Goal: Use online tool/utility: Utilize a website feature to perform a specific function

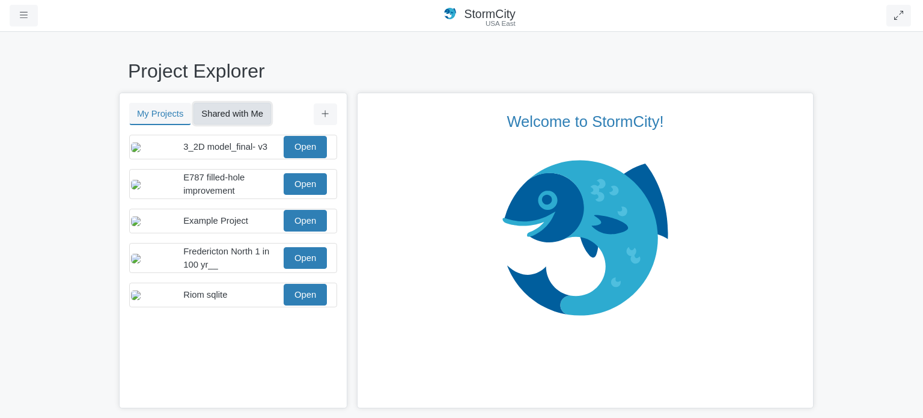
click at [235, 115] on button "Shared with Me" at bounding box center [232, 114] width 78 height 22
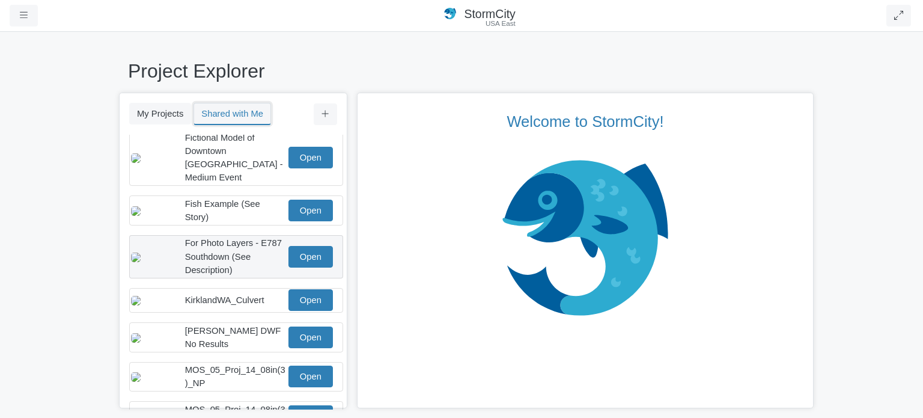
scroll to position [240, 0]
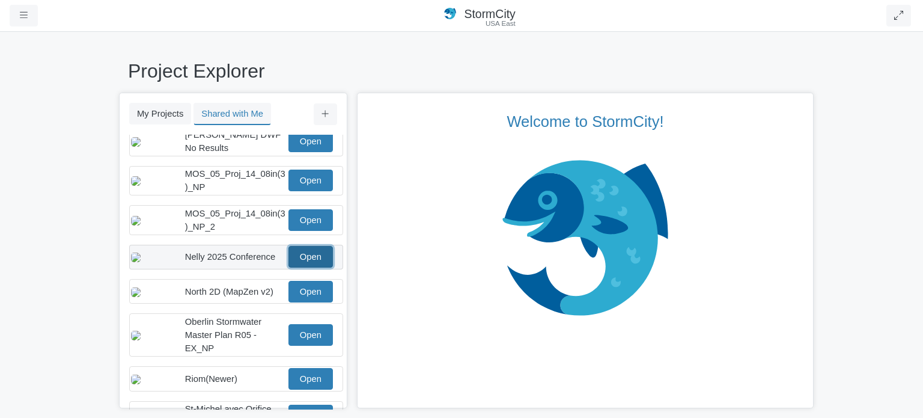
click at [311, 254] on link "Open" at bounding box center [310, 257] width 44 height 22
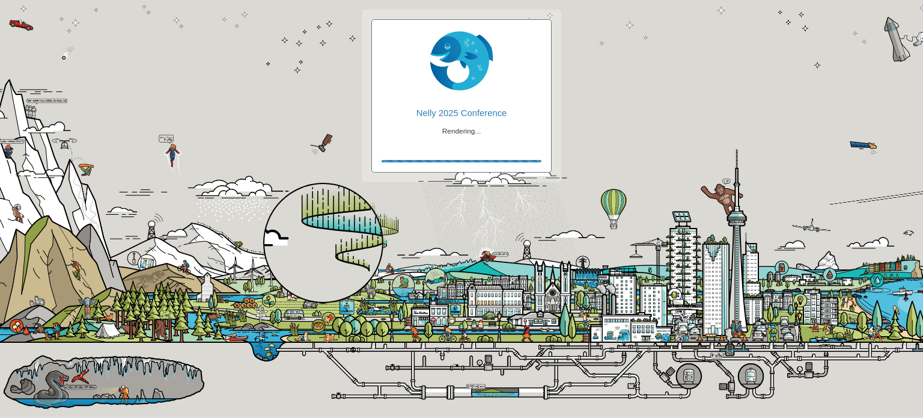
checkbox input "true"
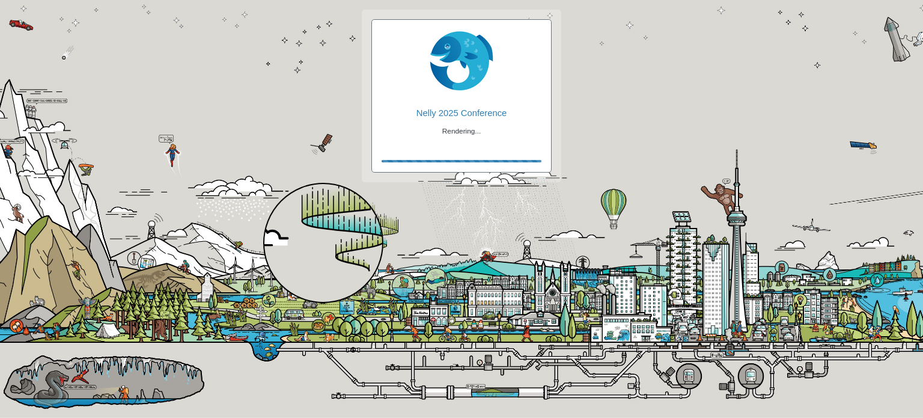
checkbox input "true"
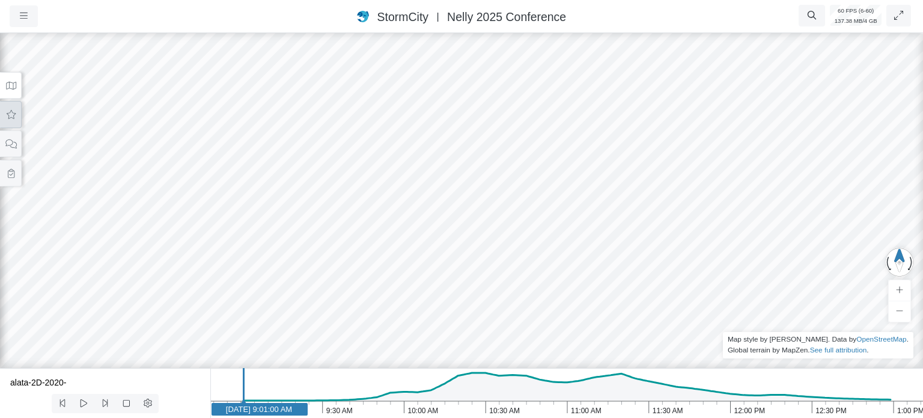
click at [13, 118] on icon at bounding box center [10, 114] width 11 height 9
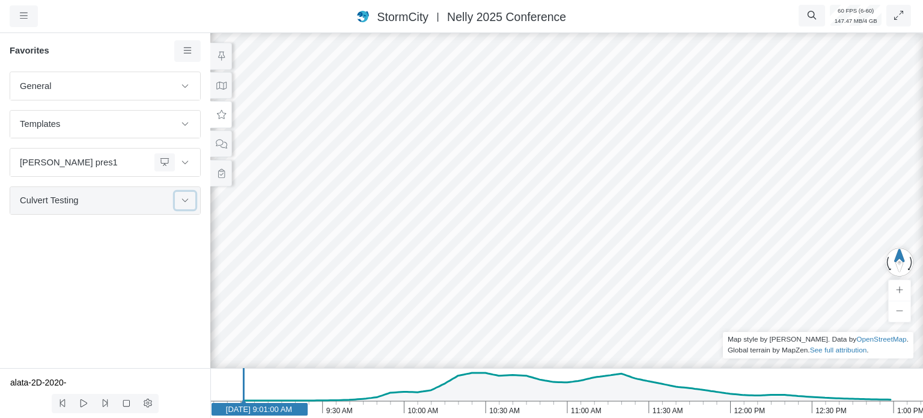
click at [190, 197] on button at bounding box center [185, 200] width 20 height 17
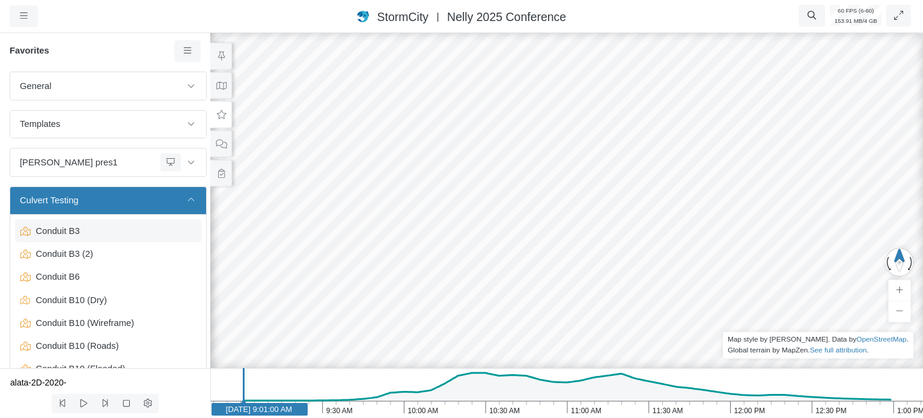
click at [88, 232] on span "Conduit B3" at bounding box center [109, 230] width 156 height 13
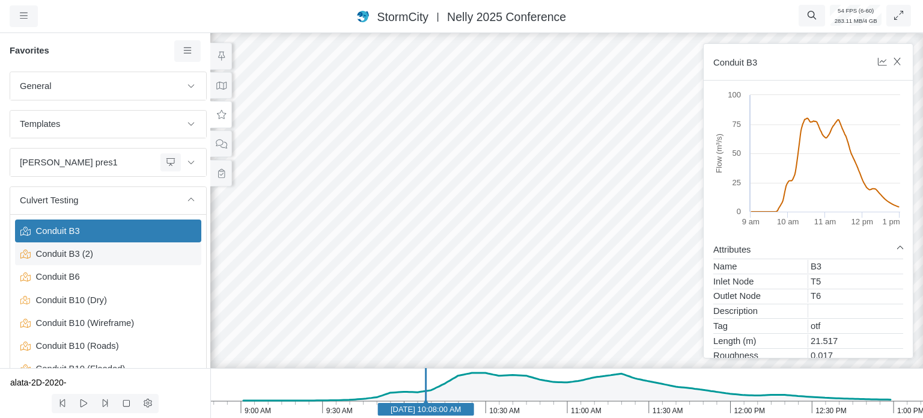
click at [88, 252] on span "Conduit B3 (2)" at bounding box center [109, 253] width 156 height 13
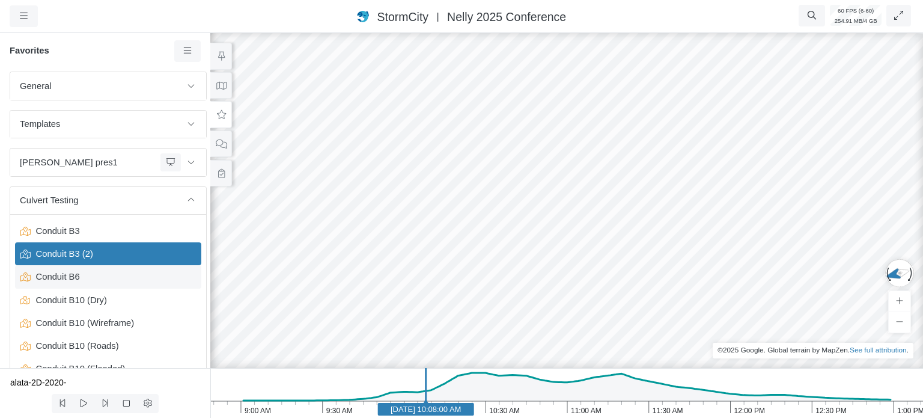
click at [76, 278] on span "Conduit B6" at bounding box center [109, 276] width 156 height 13
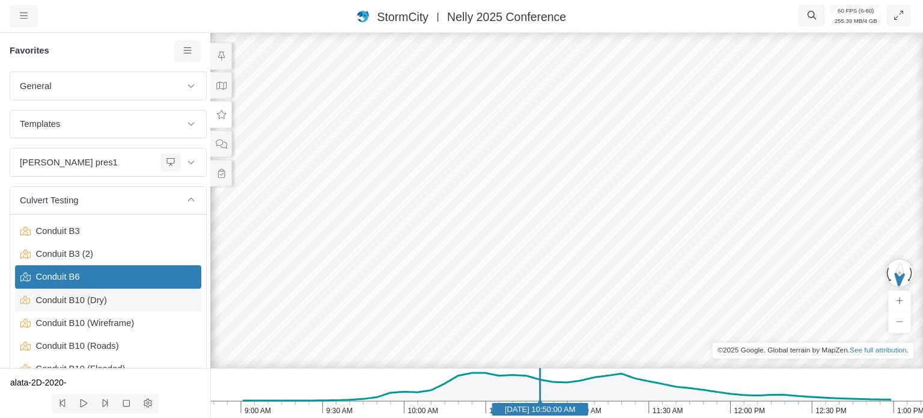
click at [70, 297] on span "Conduit B10 (Dry)" at bounding box center [109, 299] width 156 height 13
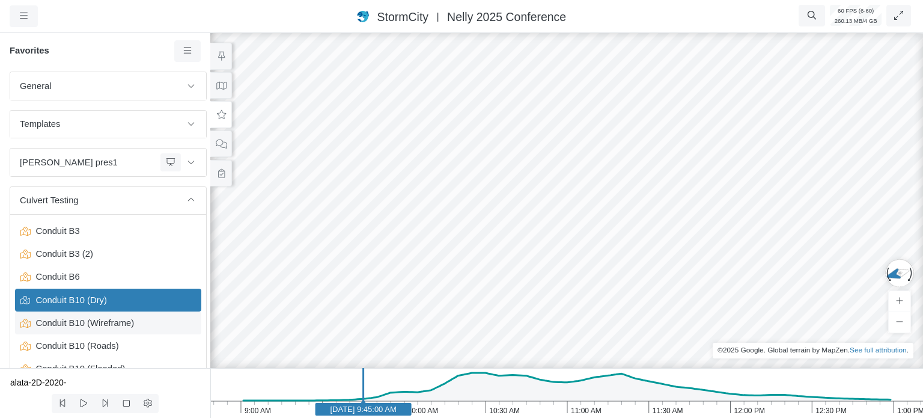
click at [69, 321] on span "Conduit B10 (Wireframe)" at bounding box center [109, 322] width 156 height 13
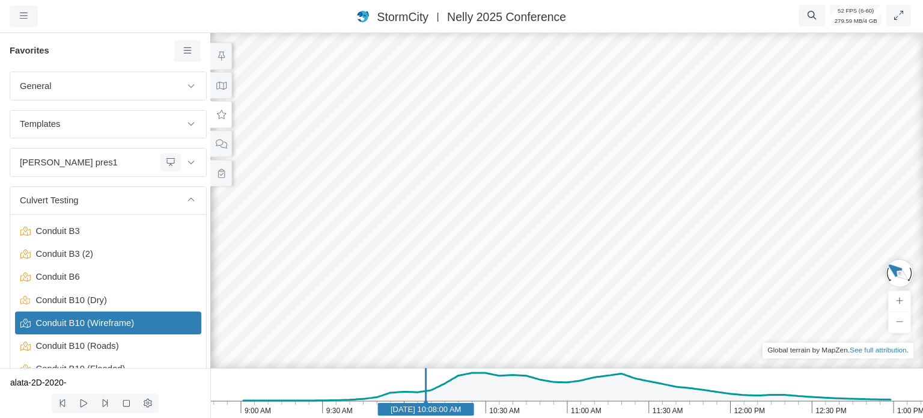
click at [534, 408] on icon "1:00 PM 12:30 PM 12:00 PM 11:30 AM 11:00 AM 10:30 AM 10:00 AM 9:30 AM 9:00 AM J…" at bounding box center [566, 393] width 713 height 50
click at [536, 410] on icon "1:00 PM 12:30 PM 12:00 PM 11:30 AM 11:00 AM 10:30 AM 10:00 AM 9:30 AM 9:00 AM J…" at bounding box center [566, 393] width 713 height 50
click at [487, 403] on icon "1:00 PM 12:30 PM 12:00 PM 11:30 AM 11:00 AM 10:30 AM 10:00 AM 9:30 AM 9:00 AM J…" at bounding box center [566, 393] width 713 height 50
click at [217, 87] on icon at bounding box center [221, 85] width 11 height 9
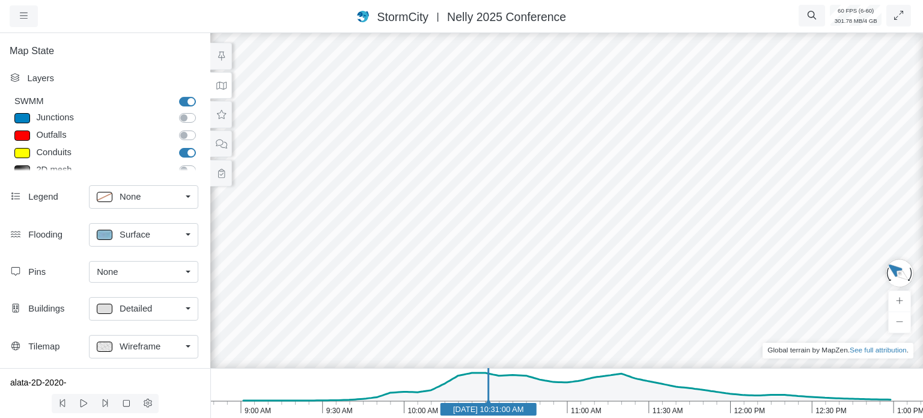
click at [146, 232] on span "Surface" at bounding box center [135, 234] width 31 height 13
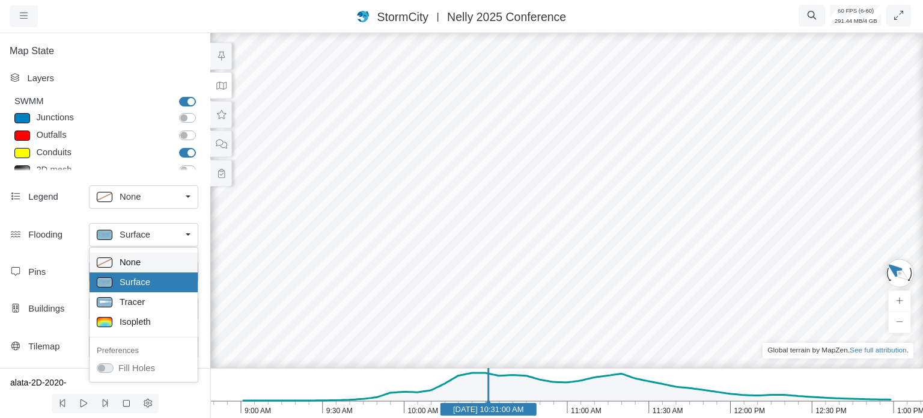
click at [142, 262] on div "None" at bounding box center [144, 262] width 94 height 15
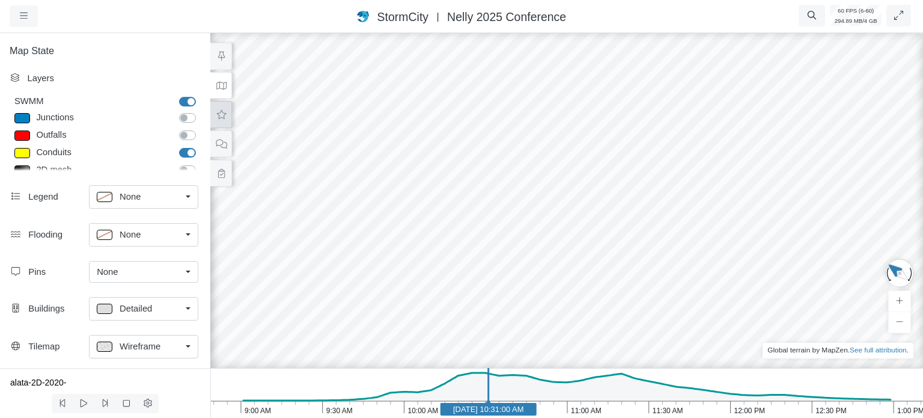
click at [224, 114] on icon at bounding box center [221, 114] width 9 height 9
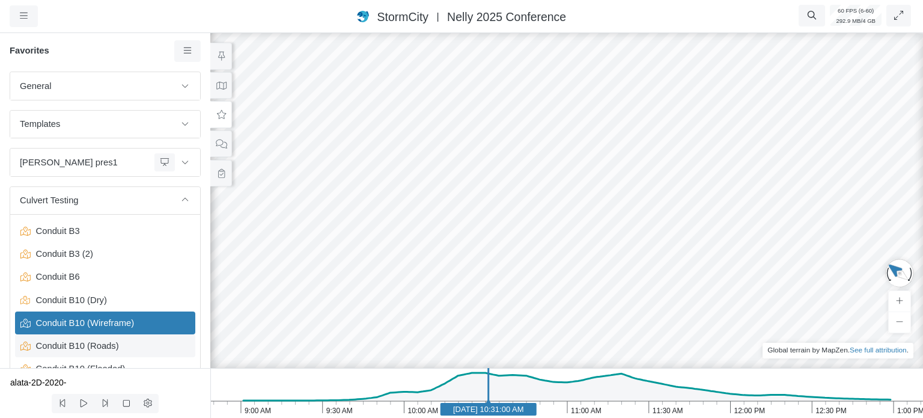
click at [91, 350] on span "Conduit B10 (Roads)" at bounding box center [106, 345] width 150 height 13
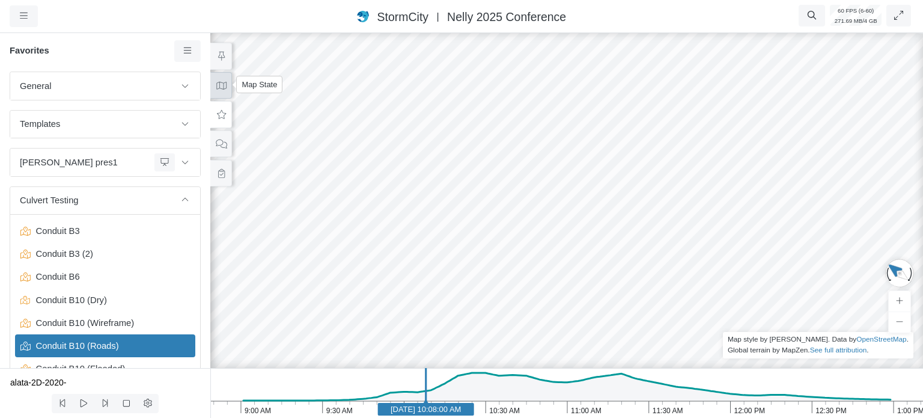
click at [226, 85] on icon at bounding box center [221, 86] width 10 height 8
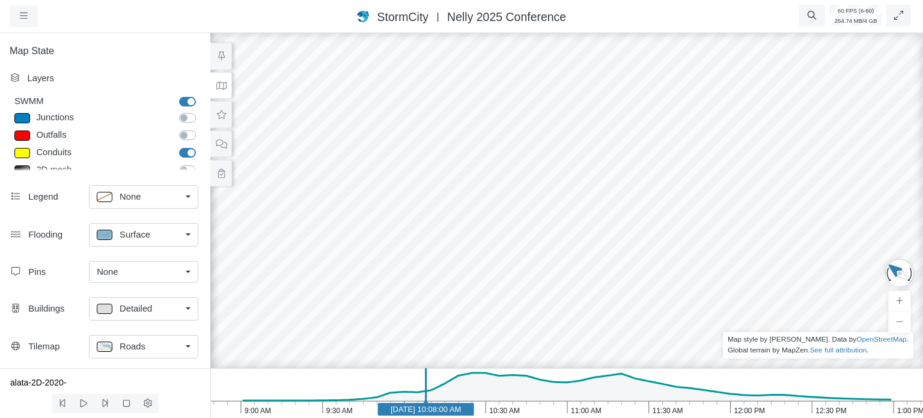
click at [540, 408] on icon "1:00 PM 12:30 PM 12:00 PM 11:30 AM 11:00 AM 10:30 AM 10:00 AM 9:30 AM 9:00 AM J…" at bounding box center [566, 393] width 713 height 50
click at [614, 410] on icon "1:00 PM 12:30 PM 12:00 PM 11:30 AM 11:00 AM 10:30 AM 10:00 AM 9:30 AM 9:00 AM J…" at bounding box center [566, 393] width 713 height 50
click at [522, 406] on icon "1:00 PM 12:30 PM 12:00 PM 11:30 AM 11:00 AM 10:30 AM 10:00 AM 9:30 AM 9:00 AM J…" at bounding box center [566, 393] width 713 height 50
click at [129, 236] on span "Surface" at bounding box center [135, 234] width 31 height 13
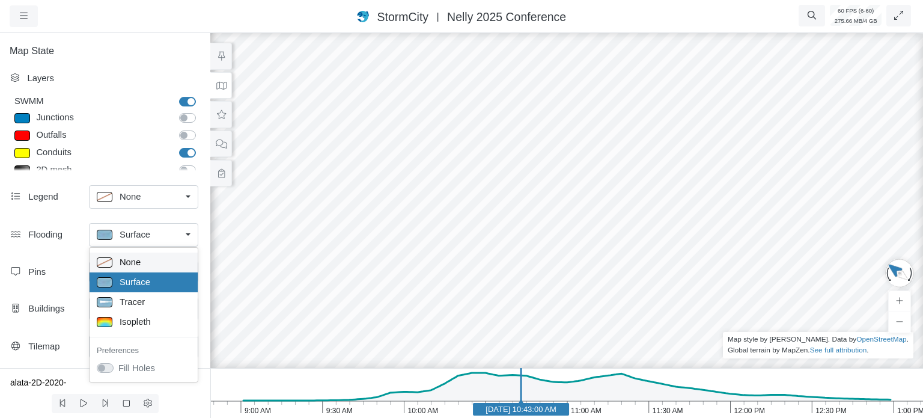
click at [133, 260] on span "None" at bounding box center [130, 261] width 21 height 13
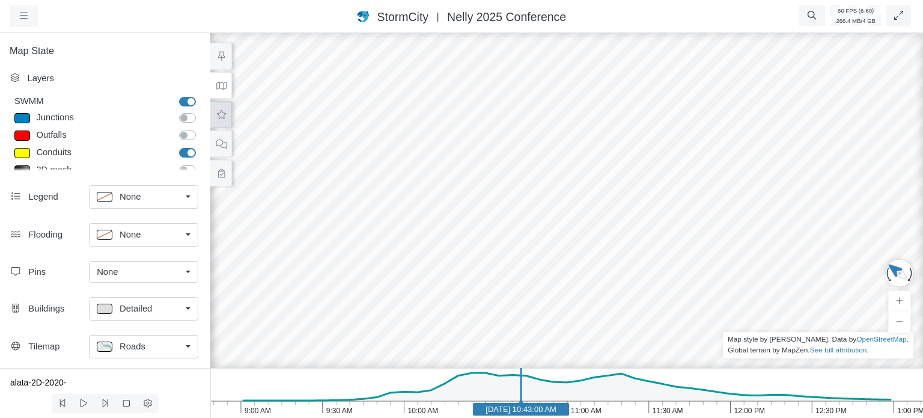
click at [216, 114] on icon at bounding box center [221, 114] width 11 height 9
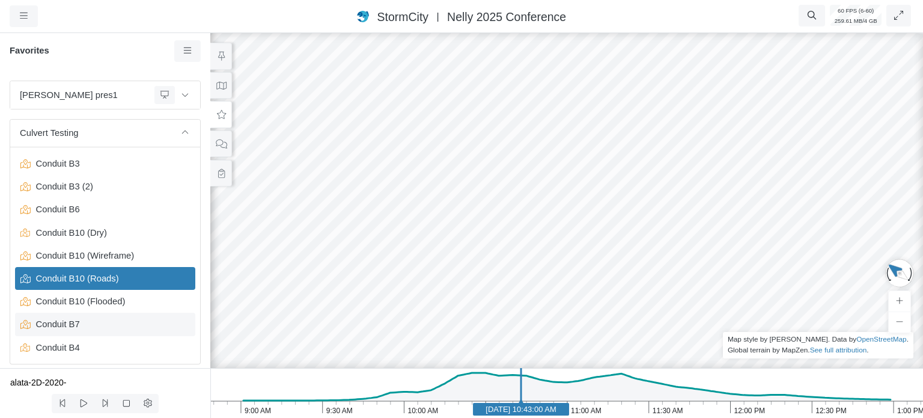
scroll to position [70, 0]
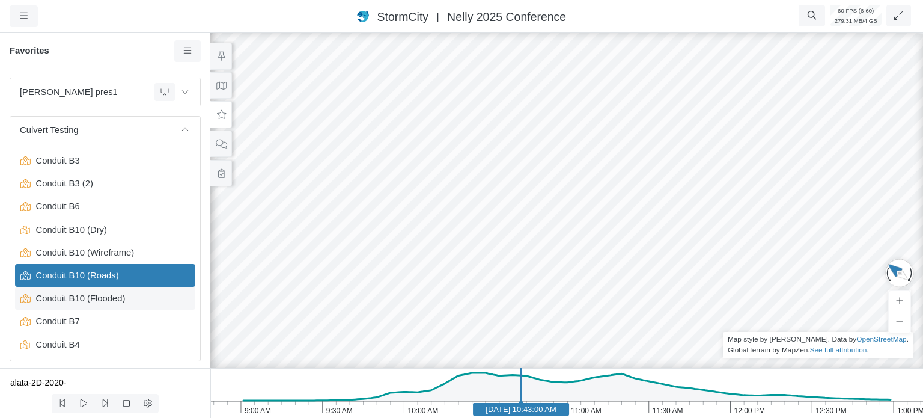
click at [96, 291] on span "Conduit B10 (Flooded)" at bounding box center [106, 297] width 150 height 13
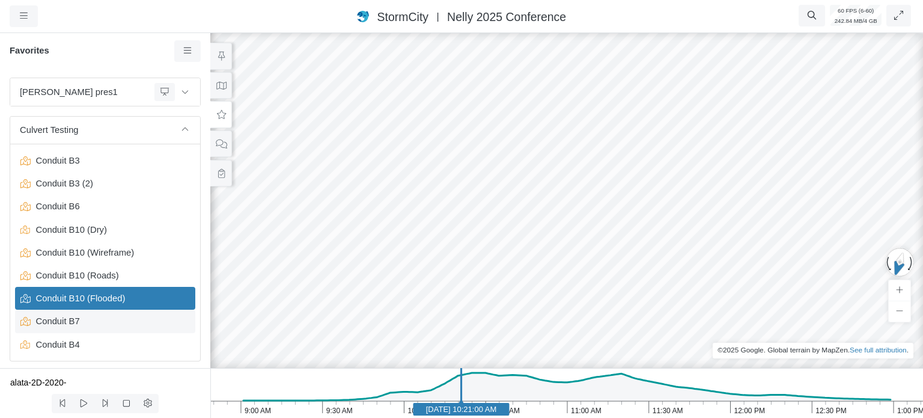
click at [66, 323] on span "Conduit B7" at bounding box center [106, 320] width 150 height 13
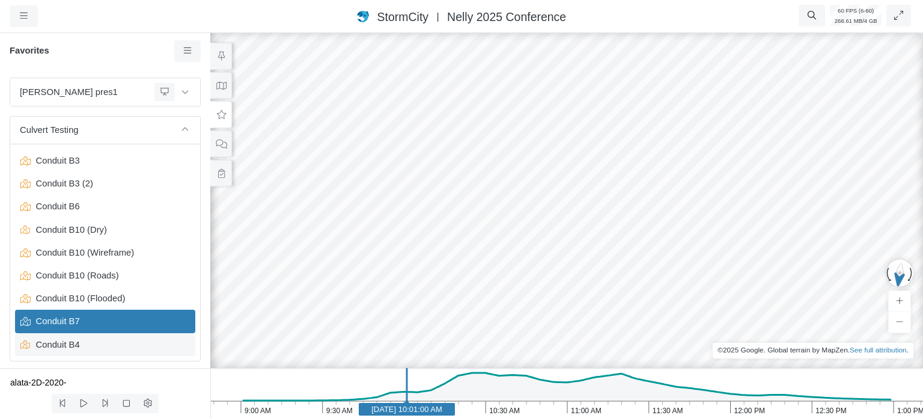
click at [67, 347] on span "Conduit B4" at bounding box center [106, 344] width 150 height 13
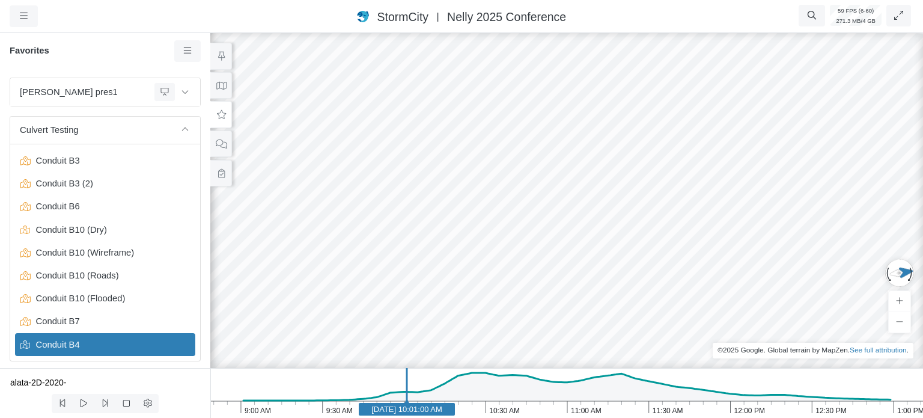
drag, startPoint x: 594, startPoint y: 255, endPoint x: 371, endPoint y: 261, distance: 223.0
